Goal: Task Accomplishment & Management: Use online tool/utility

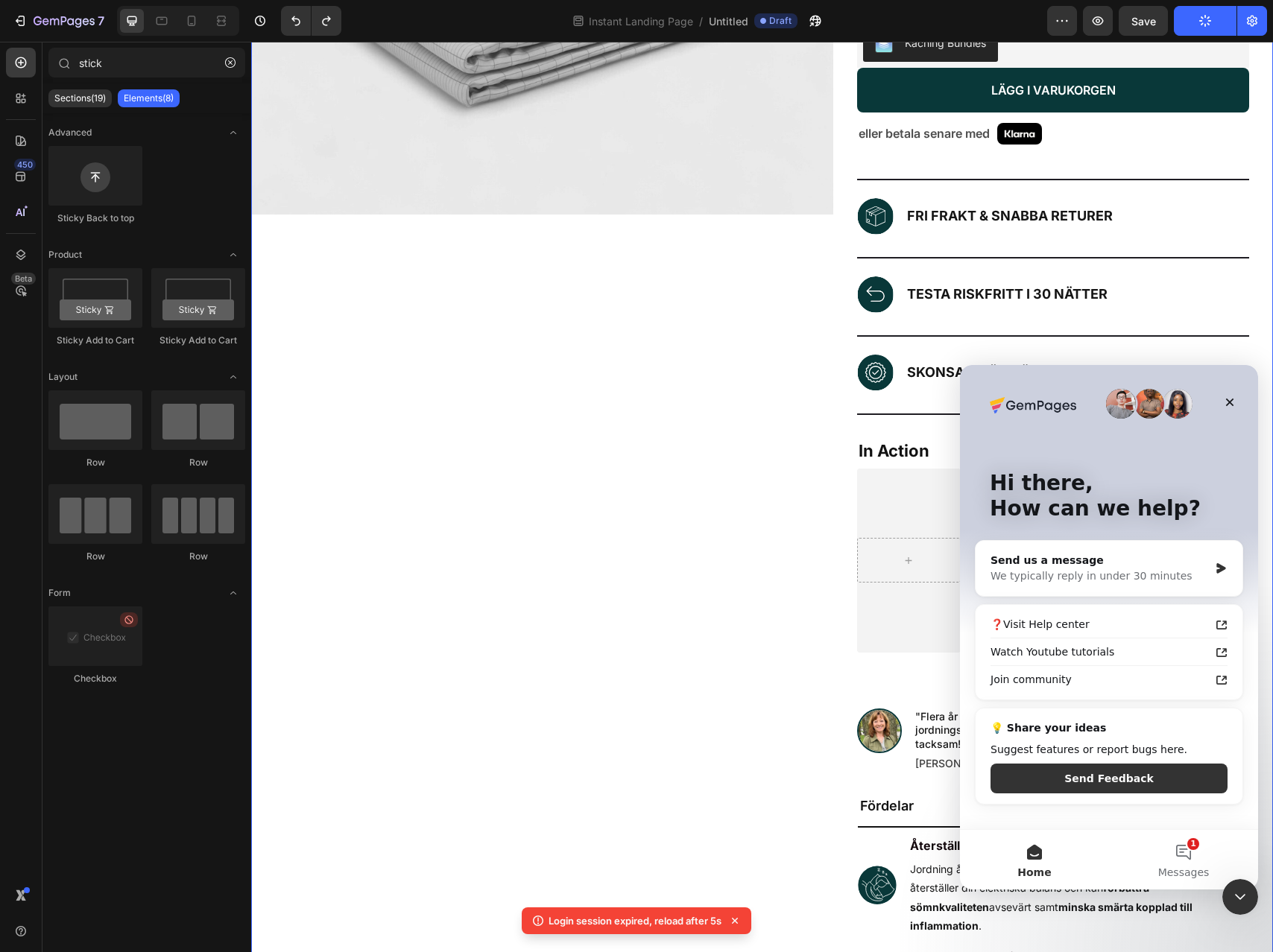
click at [753, 649] on div "Product Images" at bounding box center [542, 465] width 582 height 1666
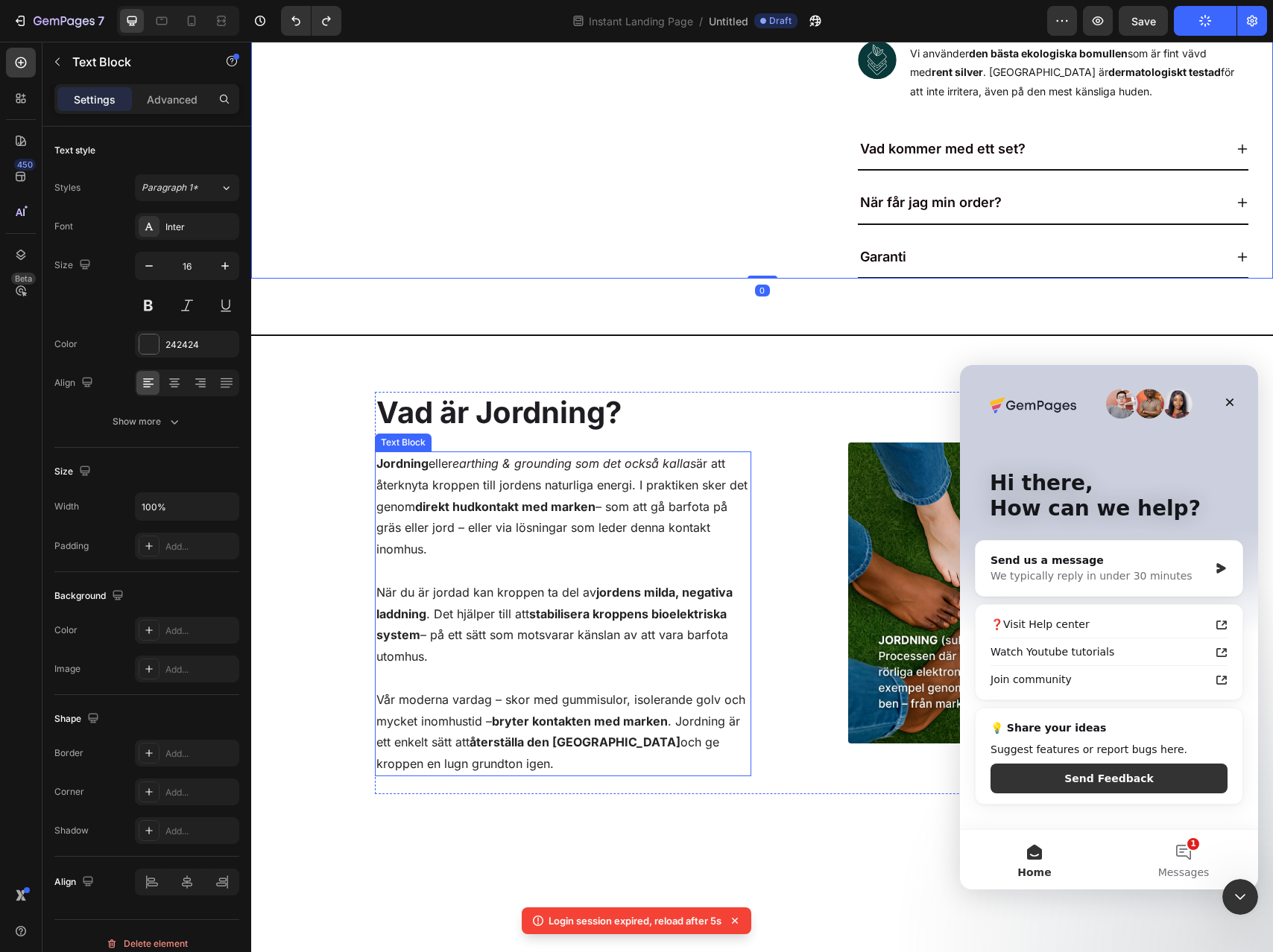
click at [509, 594] on p "När du är jordad kan kroppen ta del av jordens milda, negativa laddning . Det h…" at bounding box center [562, 624] width 373 height 86
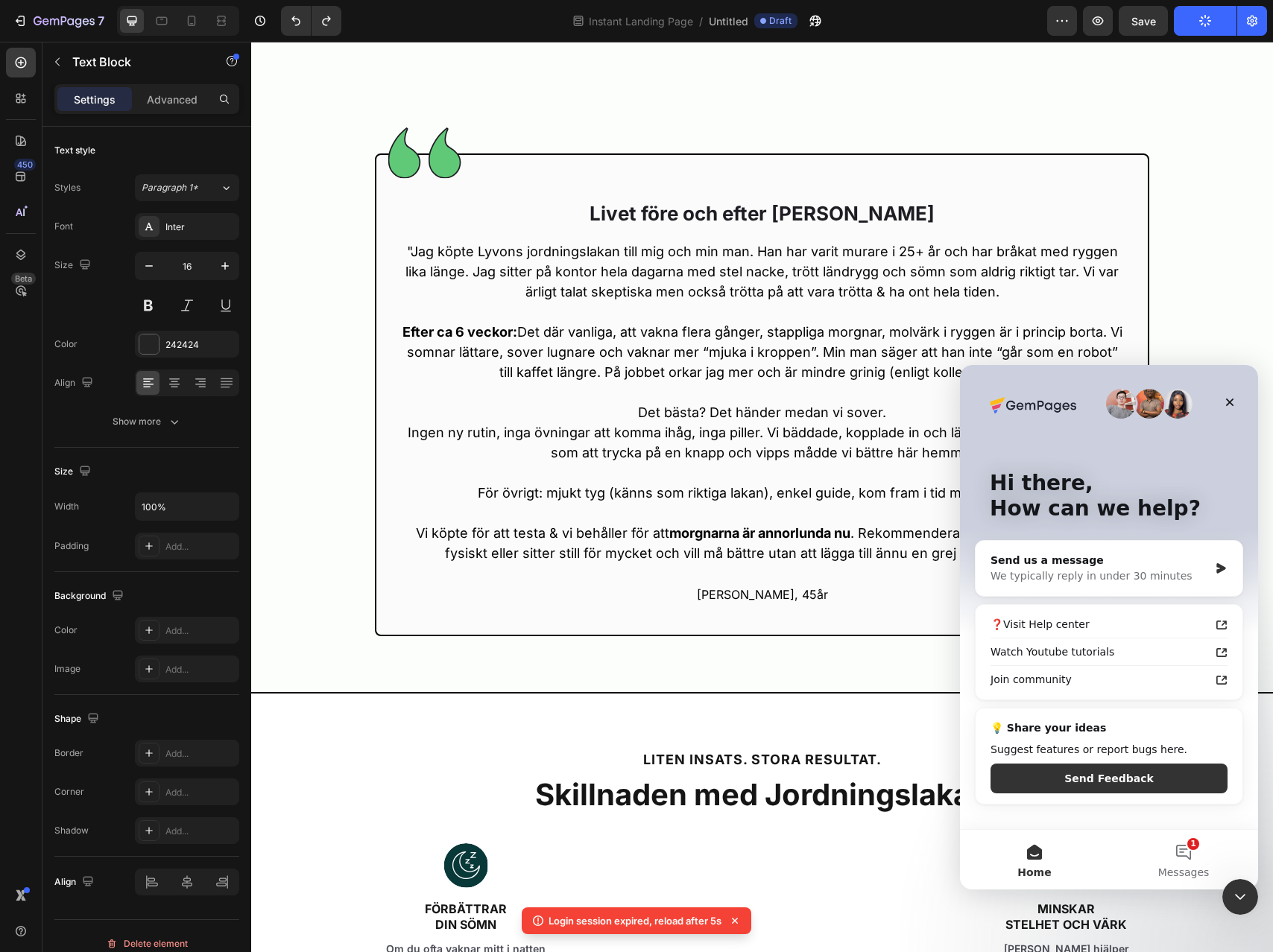
scroll to position [2361, 0]
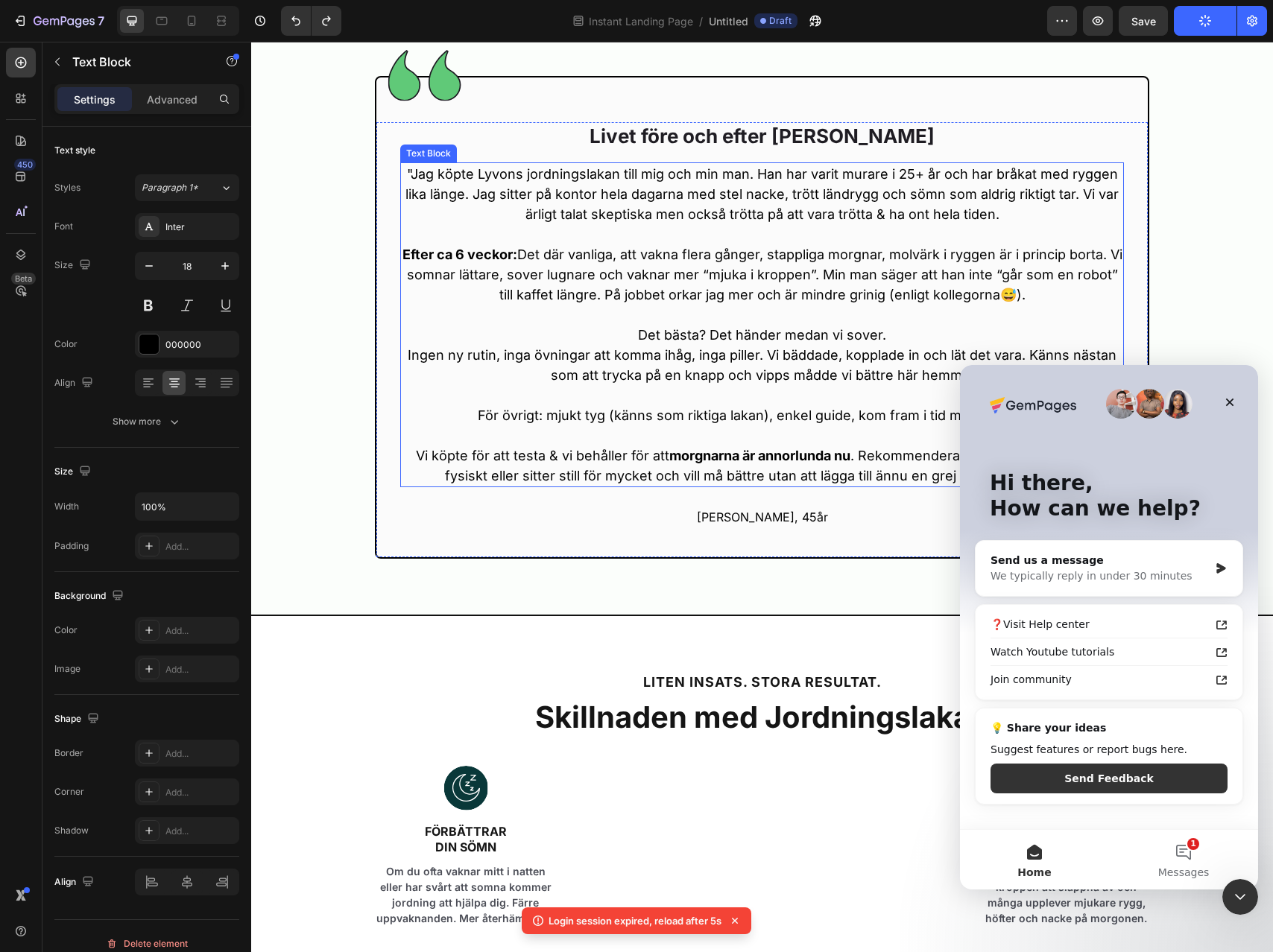
click at [609, 412] on p "För övrigt: mjukt tyg (känns som riktiga lakan), enkel guide, kom fram i tid me…" at bounding box center [762, 416] width 720 height 20
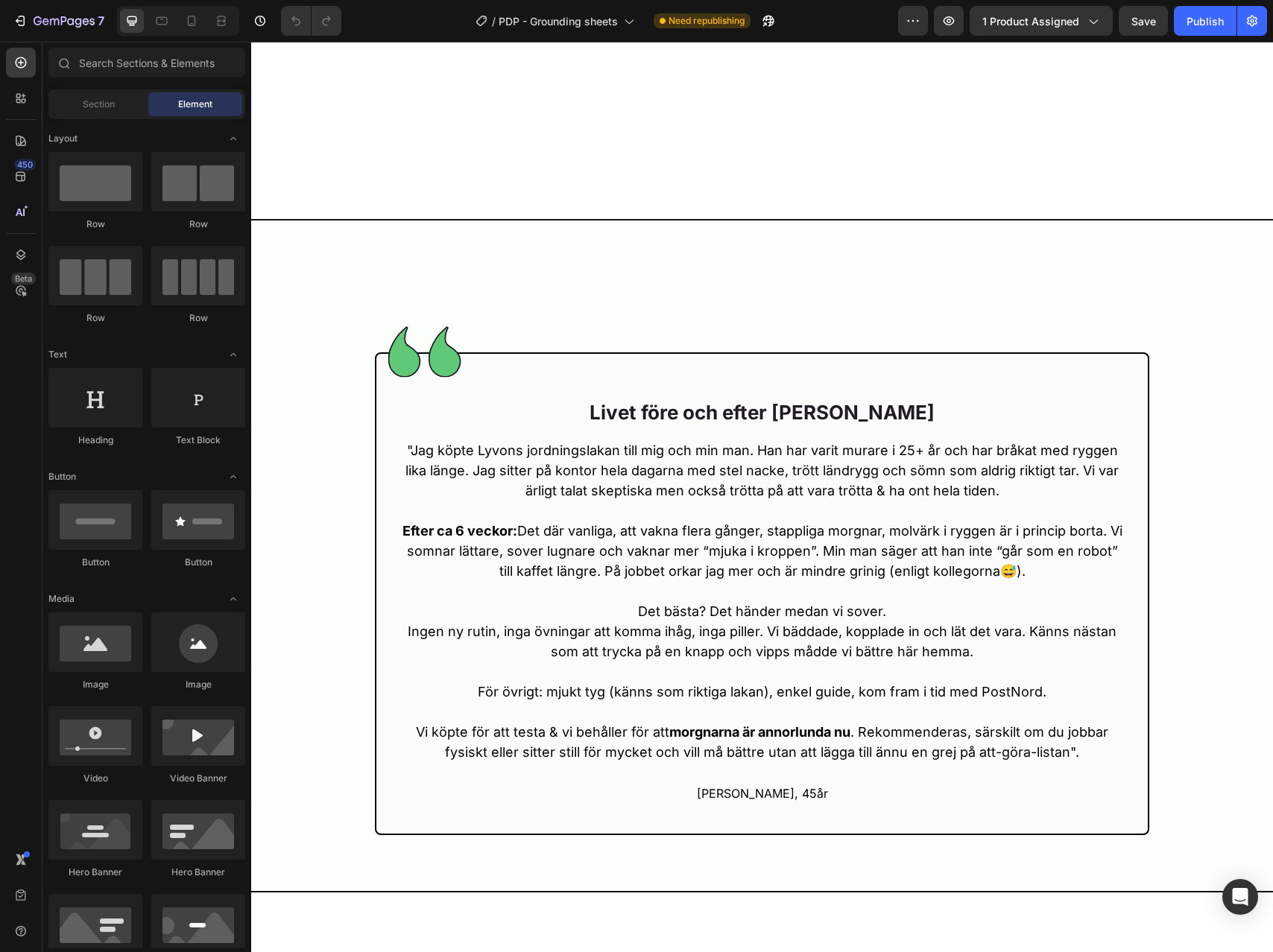
scroll to position [2103, 0]
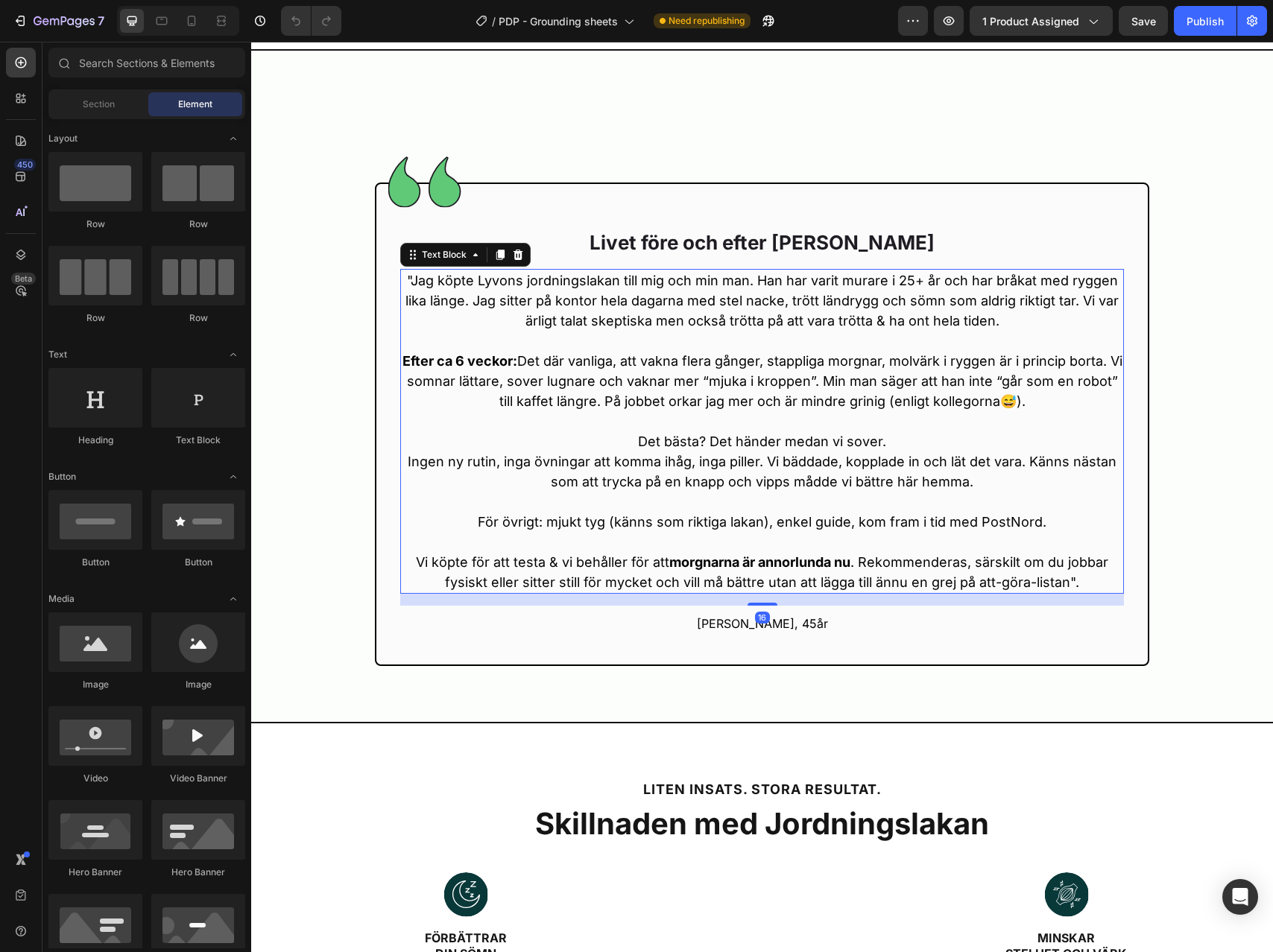
click at [751, 411] on p "Efter ca 6 veckor: Det där vanliga, att vakna flera gånger, stappliga morgnar, …" at bounding box center [762, 381] width 720 height 60
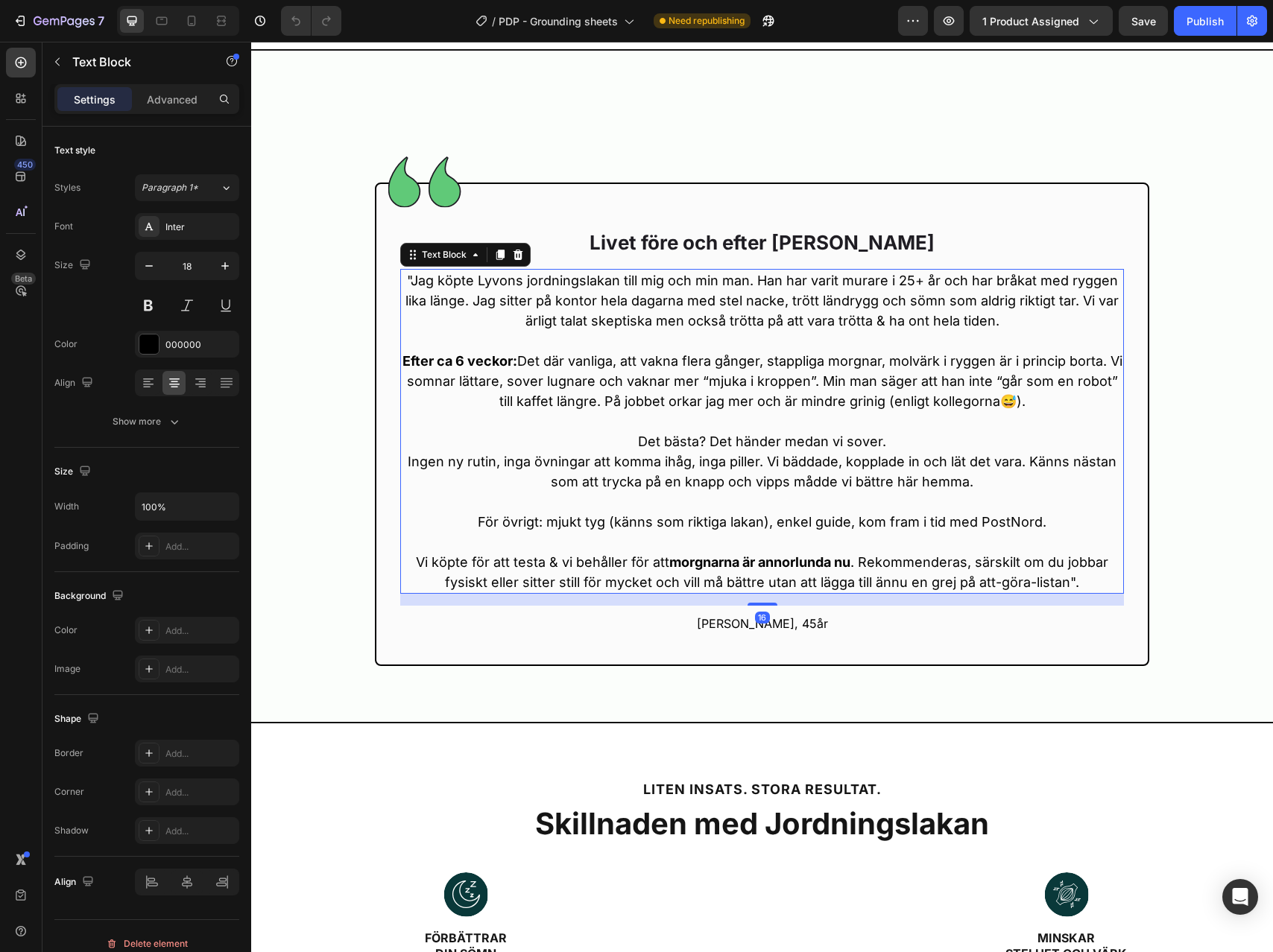
click at [751, 411] on p "Efter ca 6 veckor: Det där vanliga, att vakna flera gånger, stappliga morgnar, …" at bounding box center [762, 381] width 720 height 60
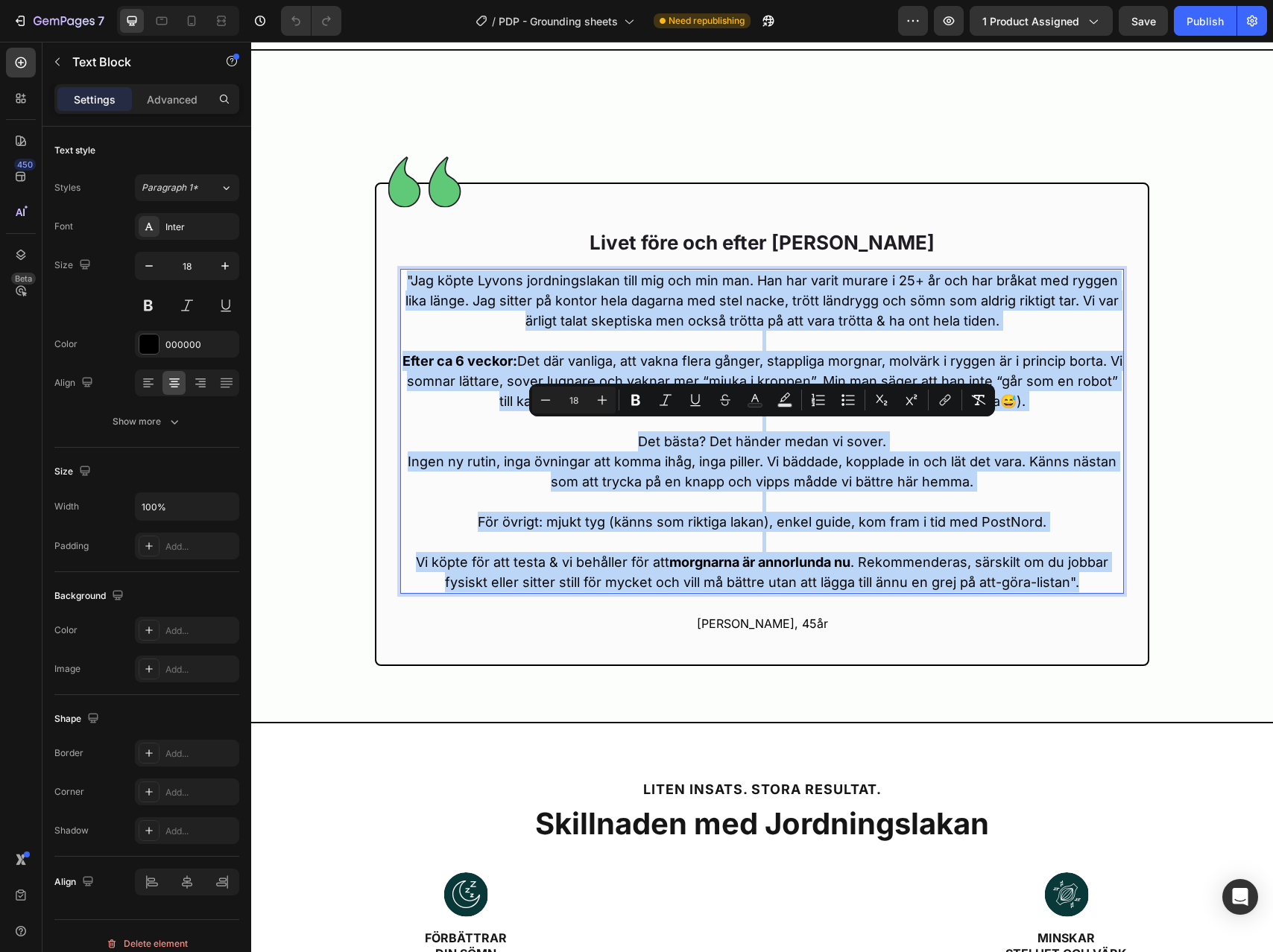
copy div ""Lor ipsum Dolors ametconsectetu adip eli sed doe tem. Inc utl etdol magnaa e 2…"
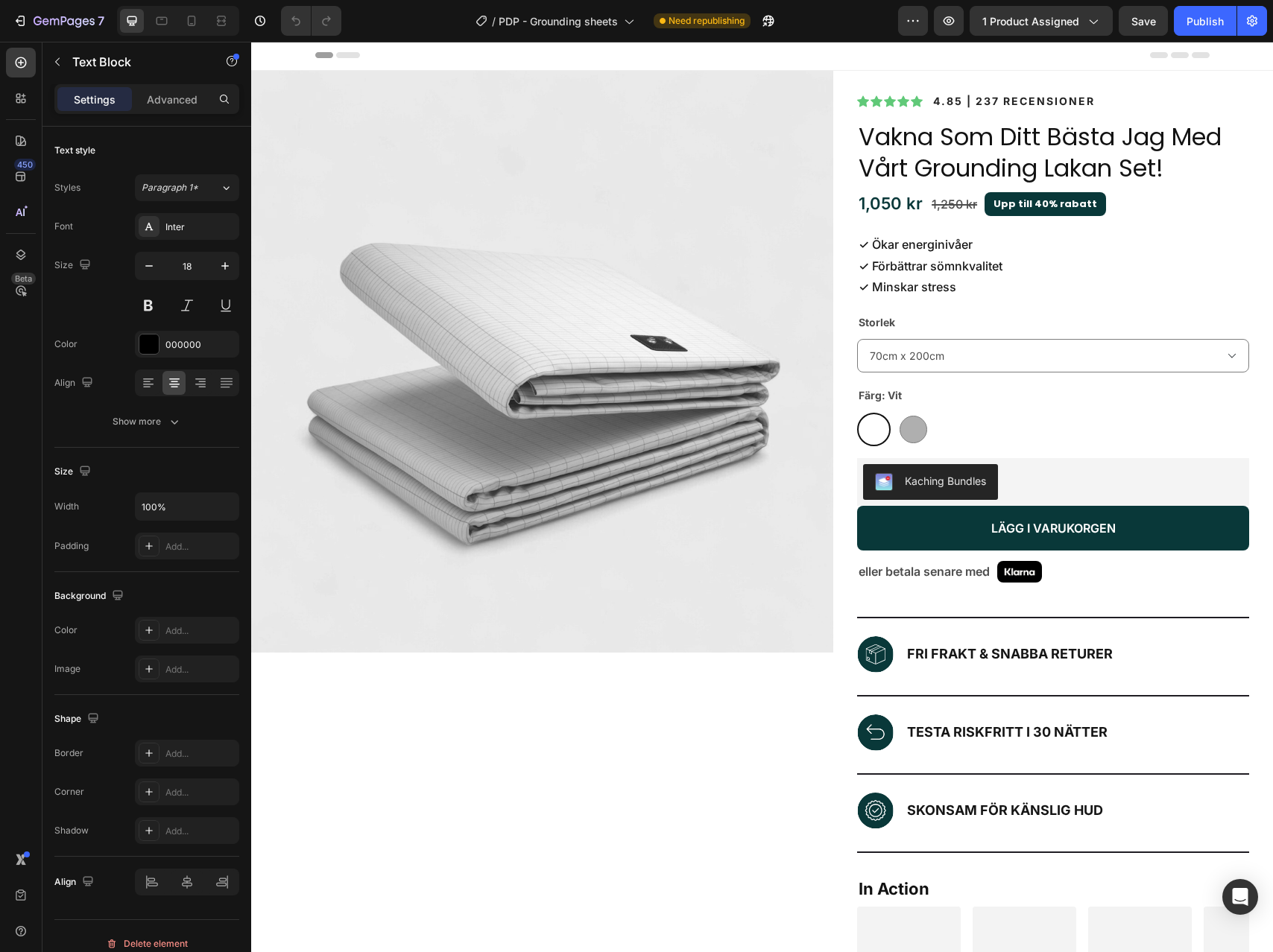
scroll to position [0, 0]
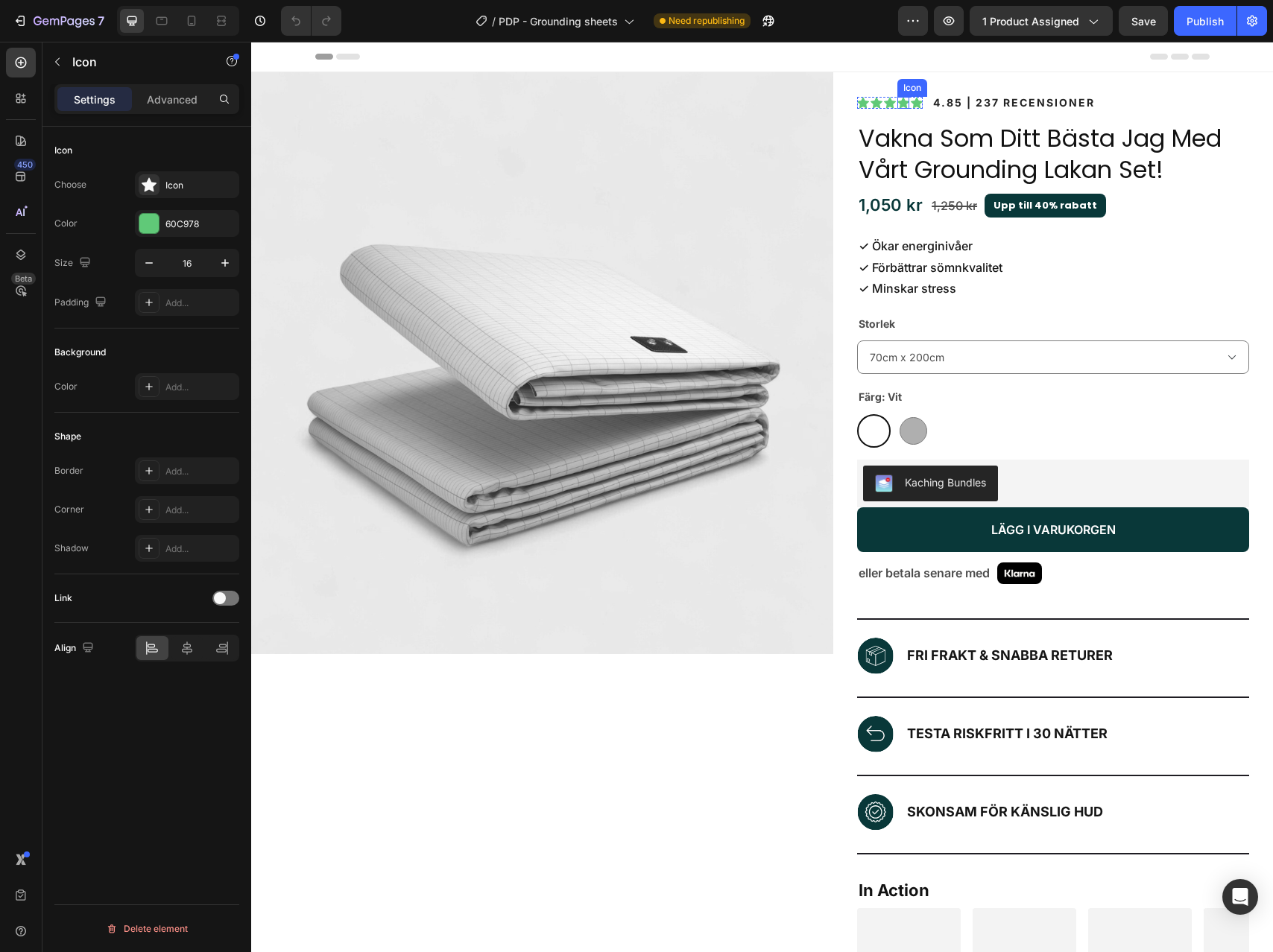
click at [903, 101] on icon at bounding box center [903, 102] width 12 height 11
click at [188, 222] on div "60C978" at bounding box center [187, 224] width 43 height 13
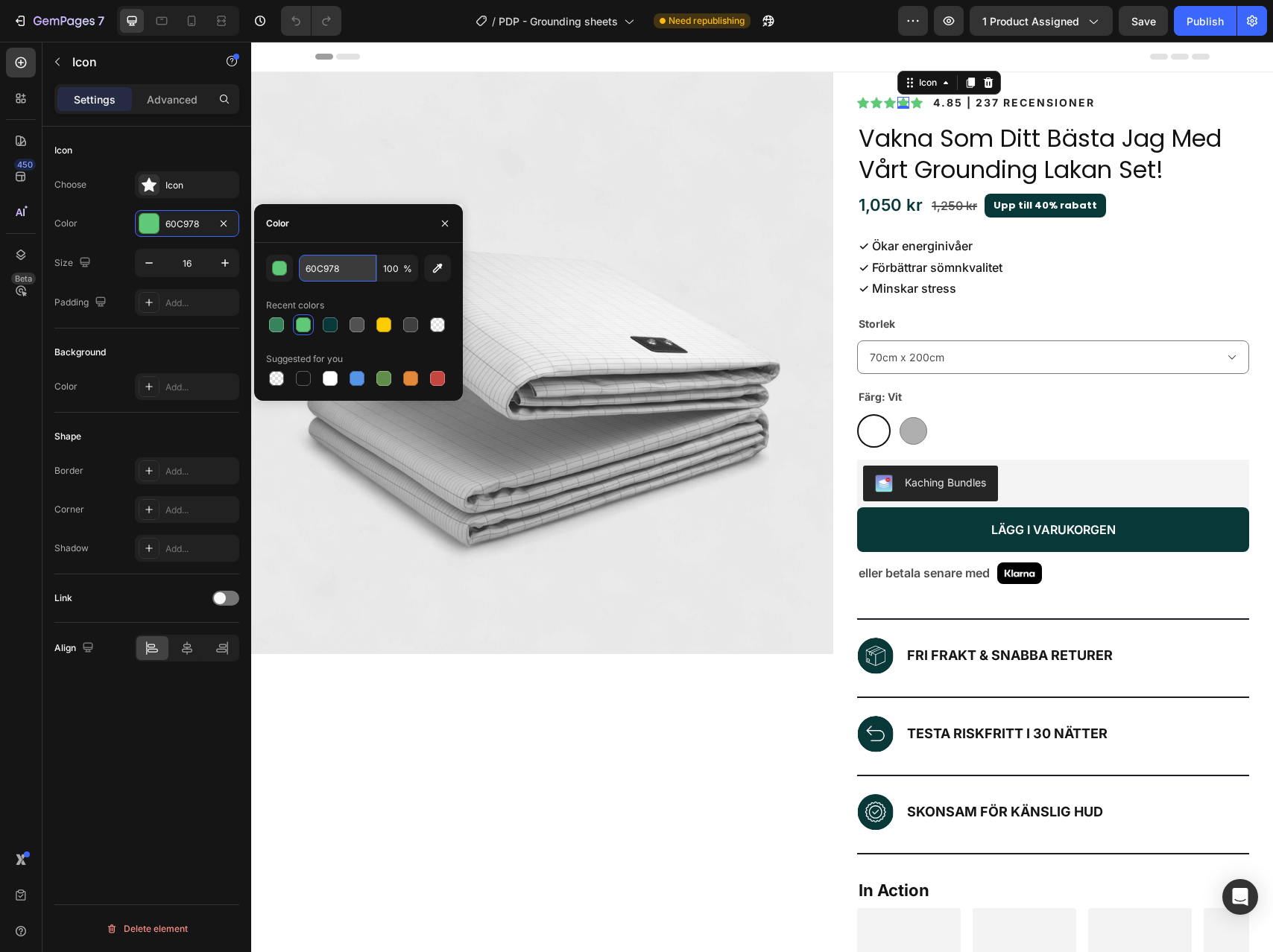
click at [342, 272] on input "60C978" at bounding box center [337, 268] width 77 height 27
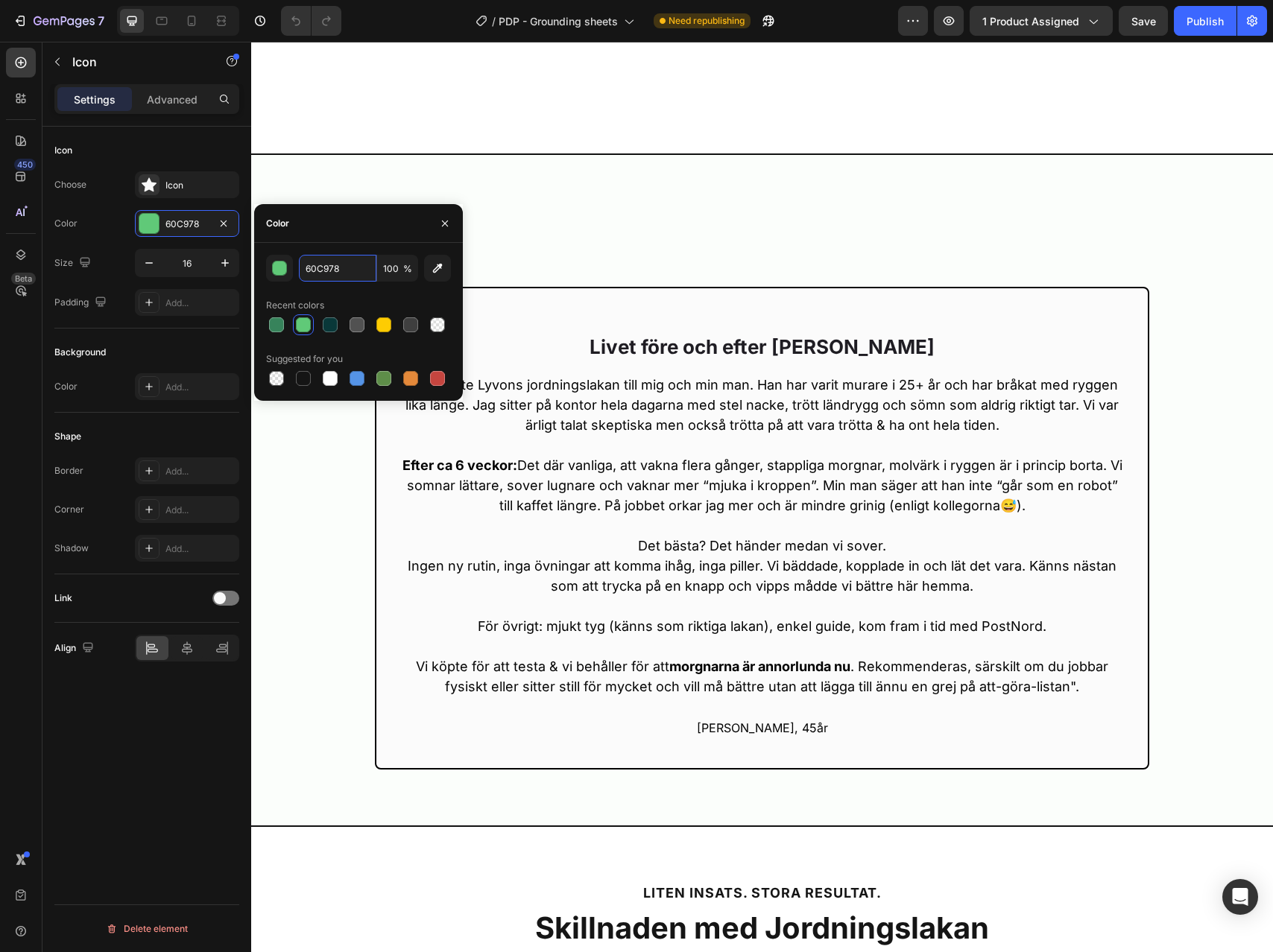
scroll to position [2148, 0]
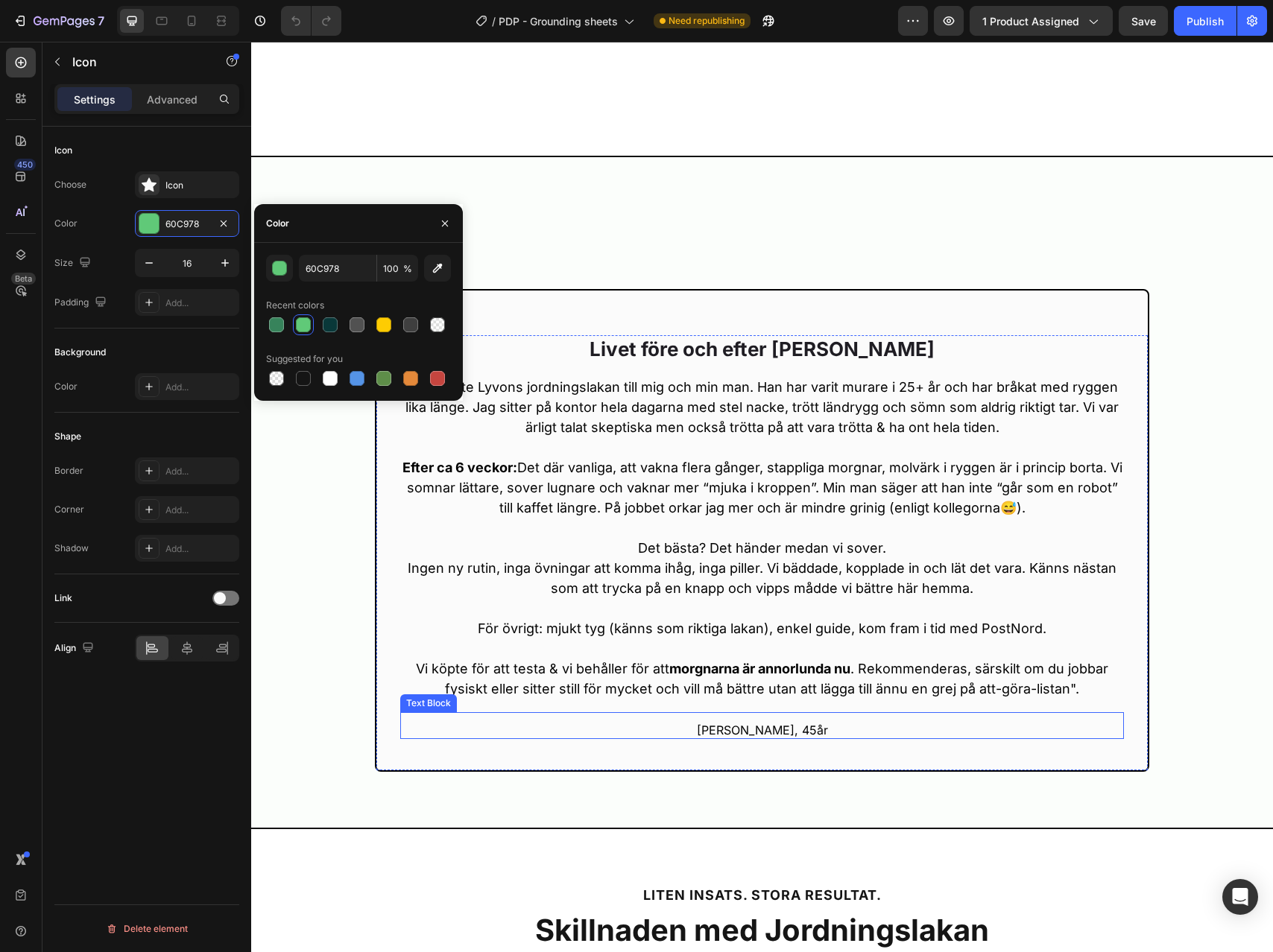
click at [745, 733] on p "[PERSON_NAME], 45år" at bounding box center [762, 731] width 720 height 16
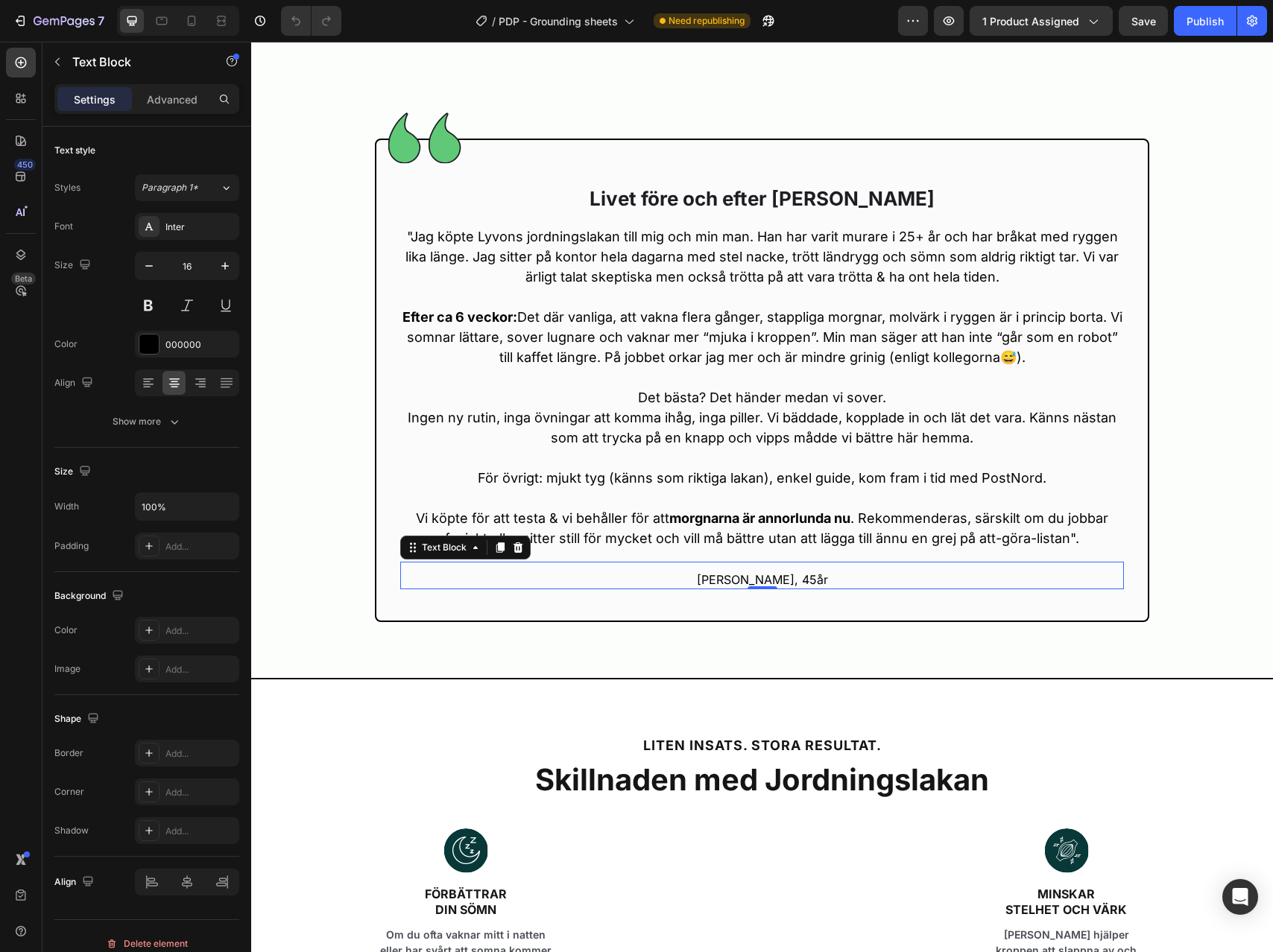
click at [797, 588] on p "[PERSON_NAME], 45år" at bounding box center [762, 580] width 720 height 16
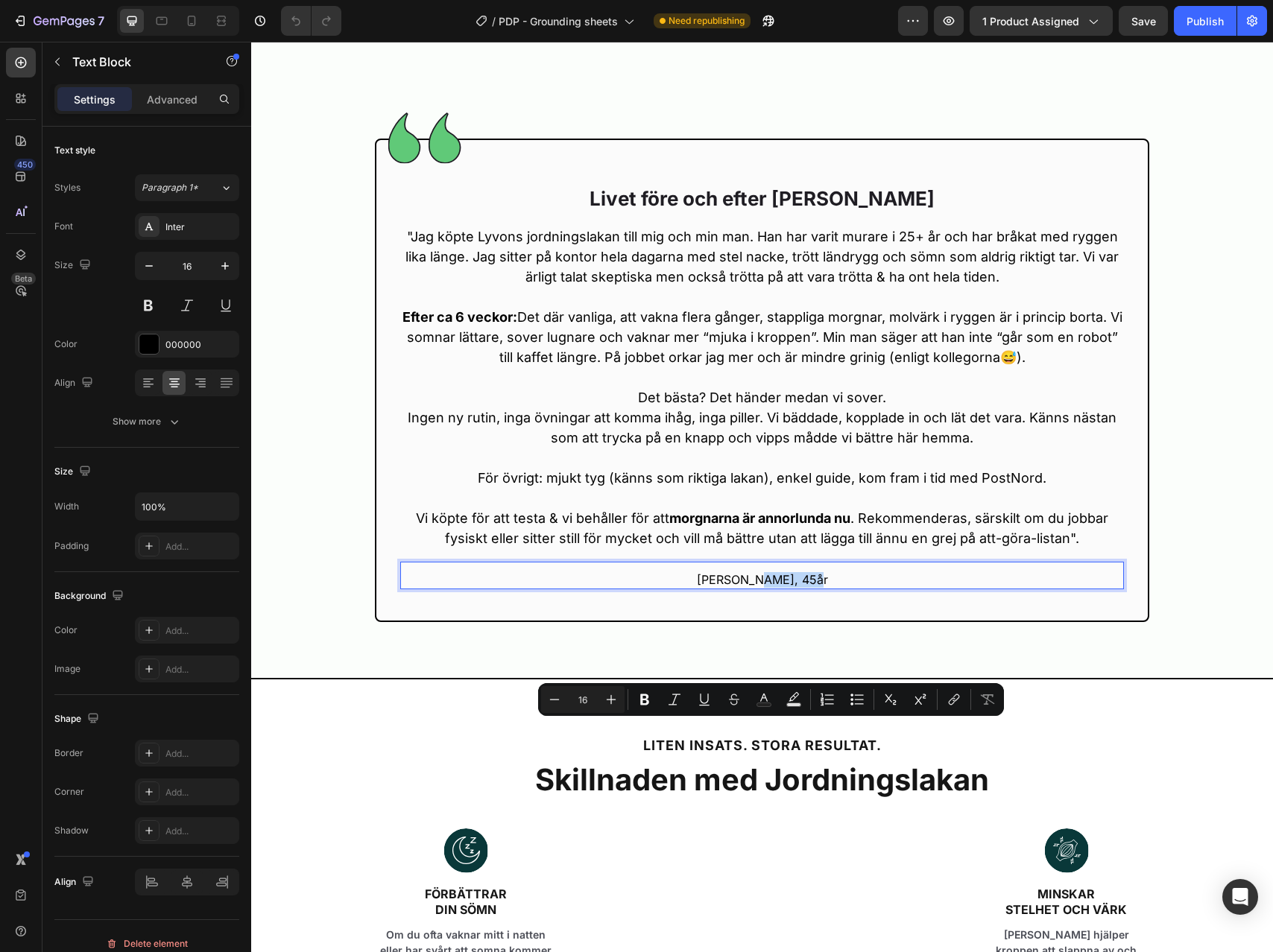
click at [797, 588] on p "[PERSON_NAME], 45år" at bounding box center [762, 580] width 720 height 16
copy p "[PERSON_NAME], 45år"
click at [760, 588] on p "[PERSON_NAME], 45år" at bounding box center [762, 580] width 720 height 16
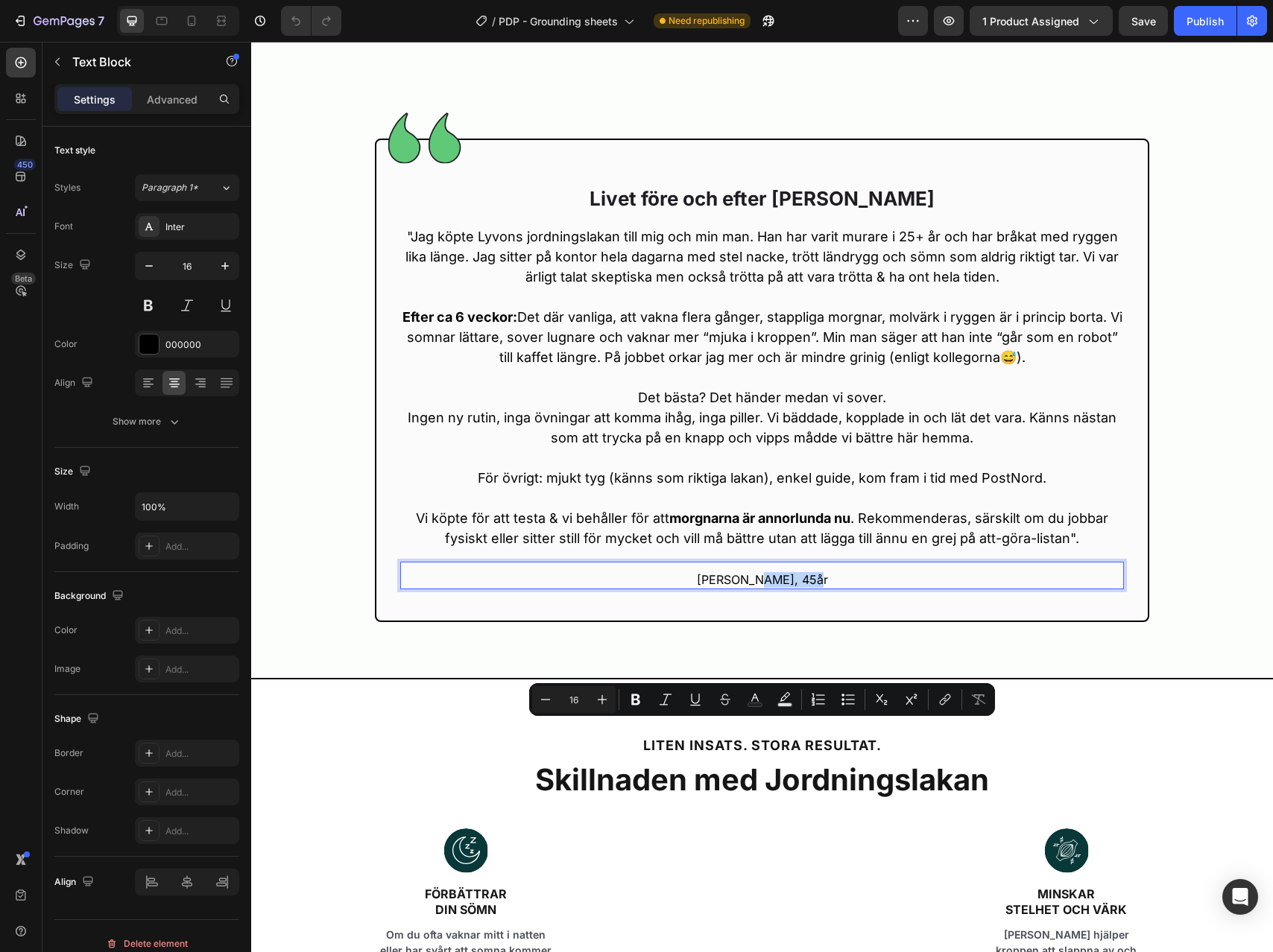
click at [749, 588] on p "[PERSON_NAME], 45år" at bounding box center [762, 580] width 720 height 16
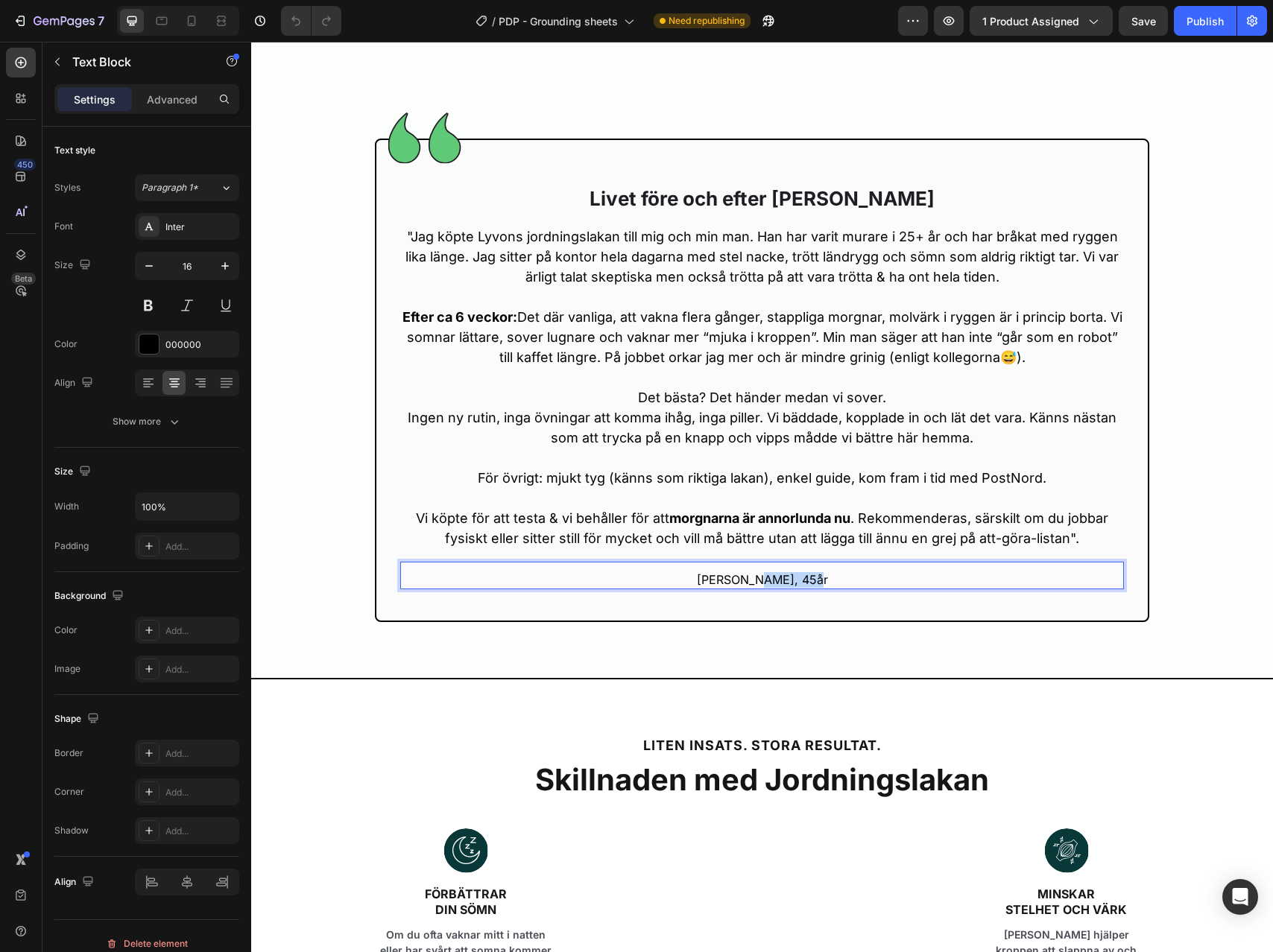
click at [749, 588] on p "[PERSON_NAME], 45år" at bounding box center [762, 580] width 720 height 16
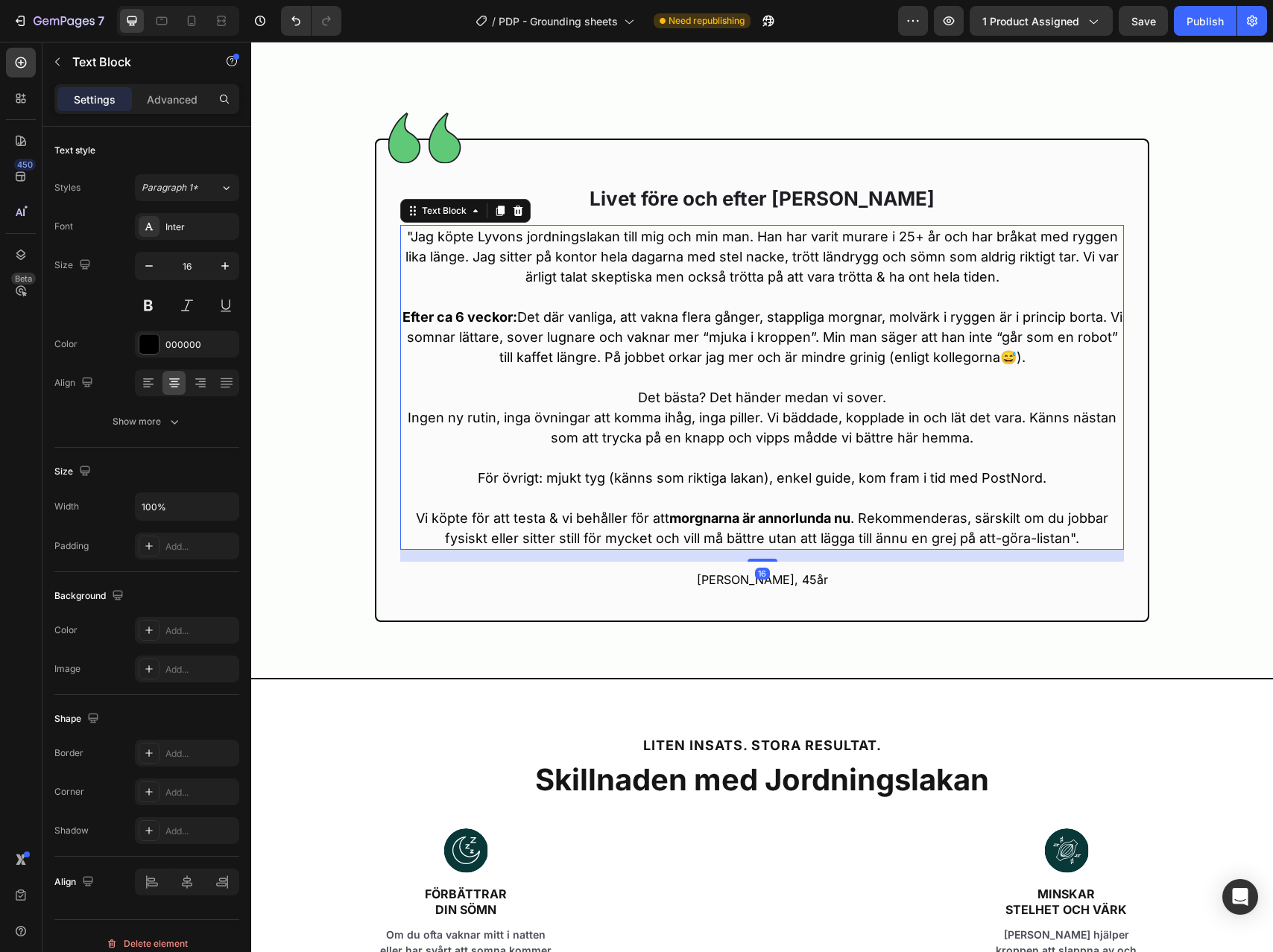
click at [793, 548] on p "Vi köpte för att testa & vi behåller för att morgnarna är annorlunda nu . Rekom…" at bounding box center [762, 517] width 720 height 60
